Goal: Task Accomplishment & Management: Manage account settings

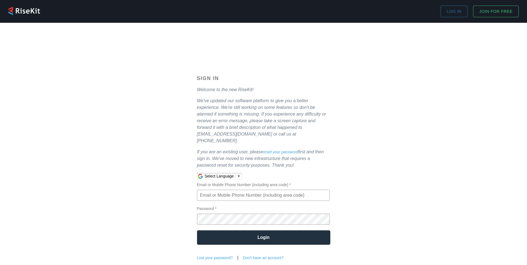
click at [259, 256] on link "Don't have an account?" at bounding box center [263, 258] width 41 height 4
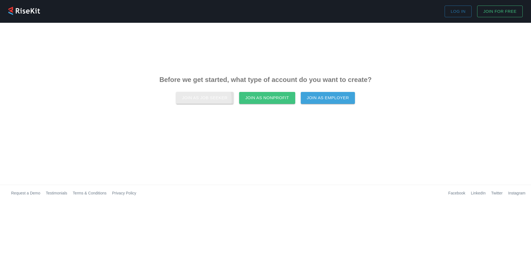
click at [201, 100] on span "Join as Job Seeker" at bounding box center [205, 97] width 46 height 7
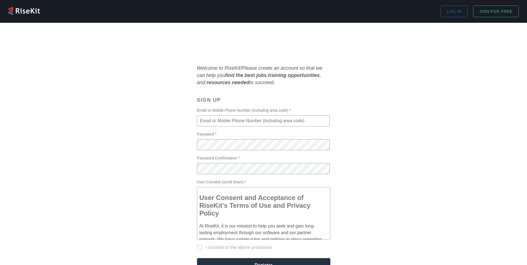
click at [245, 118] on input "Email or Mobile Phone Number (including area code) *" at bounding box center [263, 120] width 133 height 11
type input "[EMAIL_ADDRESS][DOMAIN_NAME]"
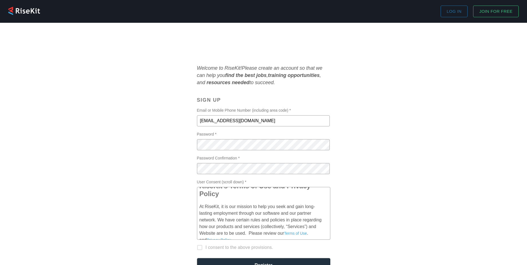
scroll to position [28, 0]
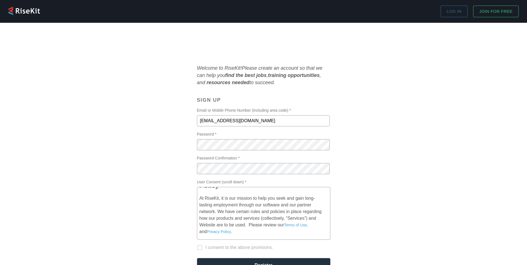
click at [201, 247] on label "I consent to the above provisions." at bounding box center [260, 248] width 132 height 16
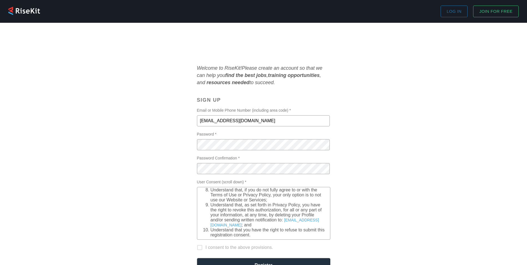
scroll to position [278, 0]
click at [198, 246] on input "I consent to the above provisions." at bounding box center [200, 251] width 12 height 12
checkbox input "true"
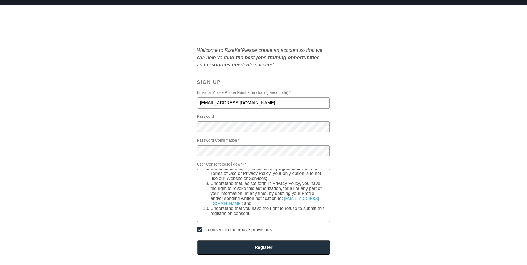
scroll to position [28, 0]
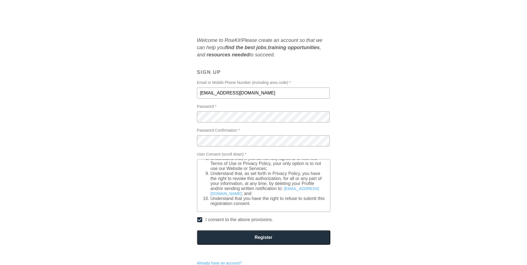
click at [275, 235] on input "Register" at bounding box center [263, 237] width 133 height 14
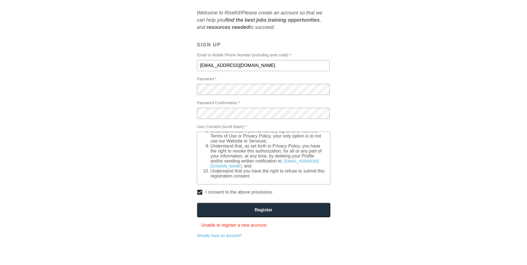
scroll to position [56, 0]
click at [227, 235] on link "Already have an account?" at bounding box center [219, 235] width 45 height 4
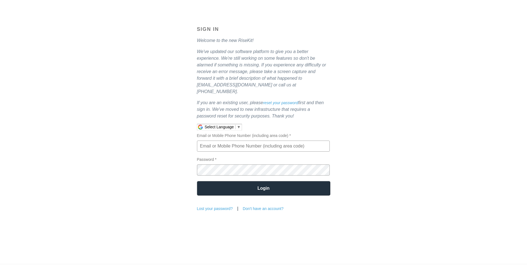
click at [265, 141] on input "Email or Mobile Phone Number (including area code) *" at bounding box center [263, 146] width 133 height 11
type input "[EMAIL_ADDRESS][DOMAIN_NAME]"
click at [240, 125] on span "▼" at bounding box center [239, 127] width 4 height 4
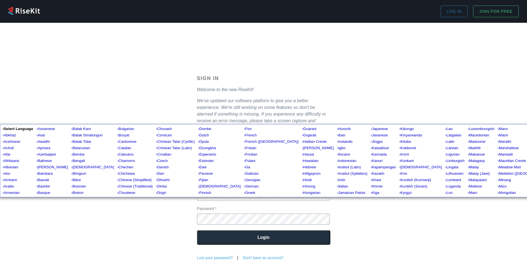
click at [279, 230] on input "Login" at bounding box center [263, 237] width 133 height 14
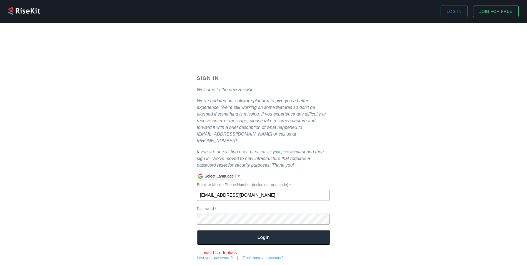
click at [332, 213] on div "Sign In Welcome to the new RiseKit! We've updated our software platform to give…" at bounding box center [263, 168] width 147 height 185
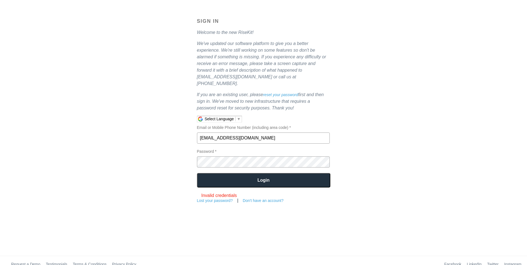
scroll to position [59, 0]
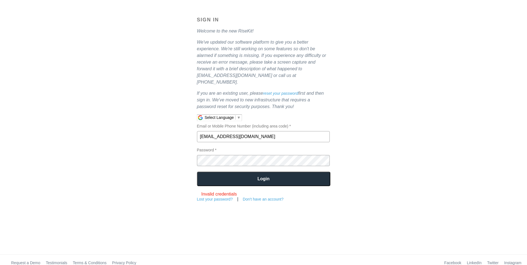
click at [263, 197] on link "Don't have an account?" at bounding box center [263, 199] width 41 height 4
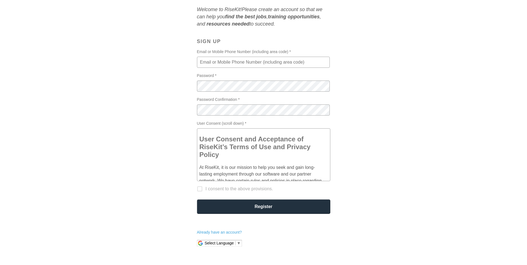
click at [224, 64] on input "Email or Mobile Phone Number (including area code) *" at bounding box center [263, 62] width 133 height 11
type input "[EMAIL_ADDRESS][DOMAIN_NAME]"
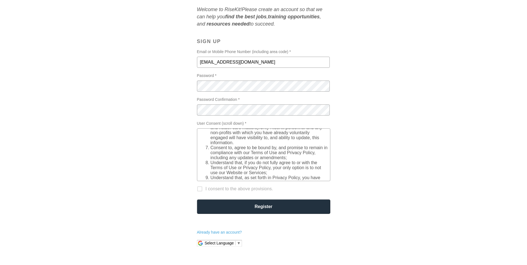
scroll to position [278, 0]
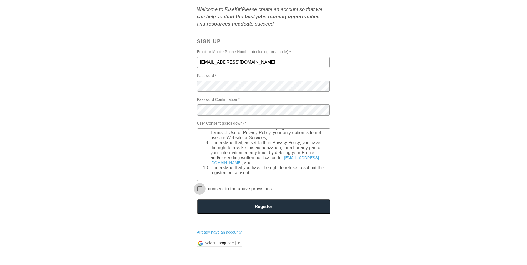
click at [200, 188] on input "I consent to the above provisions." at bounding box center [200, 192] width 12 height 12
checkbox input "true"
click at [272, 210] on input "Register" at bounding box center [263, 207] width 133 height 14
click at [226, 233] on link "Already have an account?" at bounding box center [219, 232] width 45 height 4
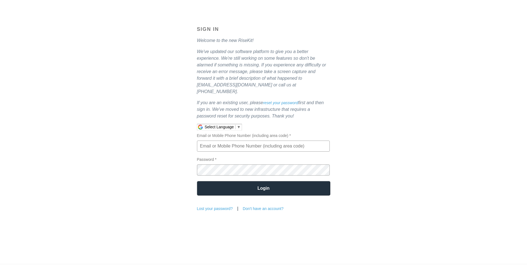
click at [239, 141] on input "Email or Mobile Phone Number (including area code) *" at bounding box center [263, 146] width 133 height 11
type input "[EMAIL_ADDRESS][DOMAIN_NAME]"
click at [203, 206] on link "Lost your password?" at bounding box center [215, 208] width 36 height 4
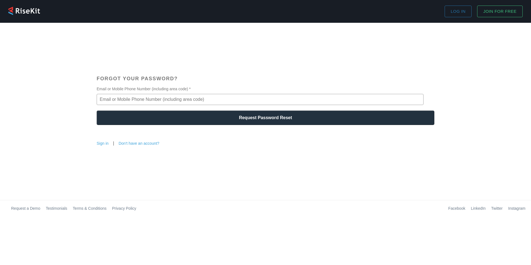
click at [191, 96] on input "Email or Mobile Phone Number (including area code) *" at bounding box center [260, 99] width 327 height 11
type input "[EMAIL_ADDRESS][DOMAIN_NAME]"
click at [157, 120] on input "Request Password Reset" at bounding box center [266, 118] width 338 height 14
click at [286, 116] on input "Request Password Reset" at bounding box center [266, 118] width 338 height 14
click at [126, 133] on span "Please try again..." at bounding box center [119, 133] width 36 height 5
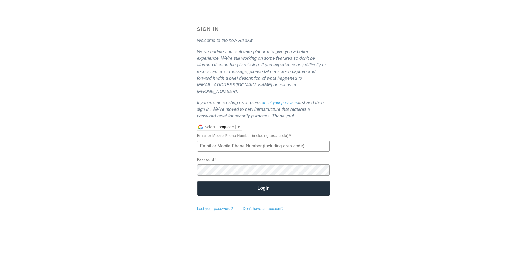
scroll to position [59, 0]
